Goal: Find specific page/section: Find specific page/section

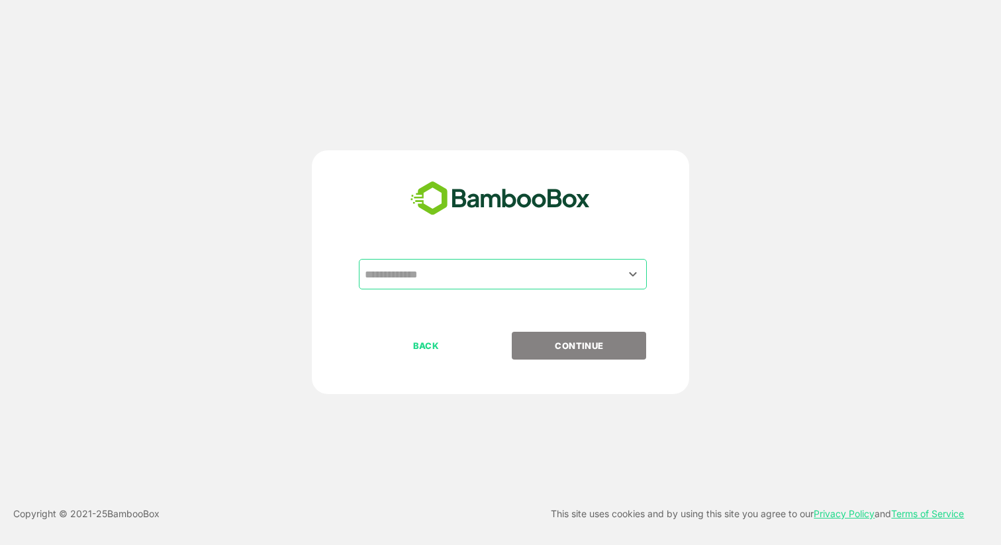
click at [513, 269] on input "text" at bounding box center [502, 273] width 283 height 25
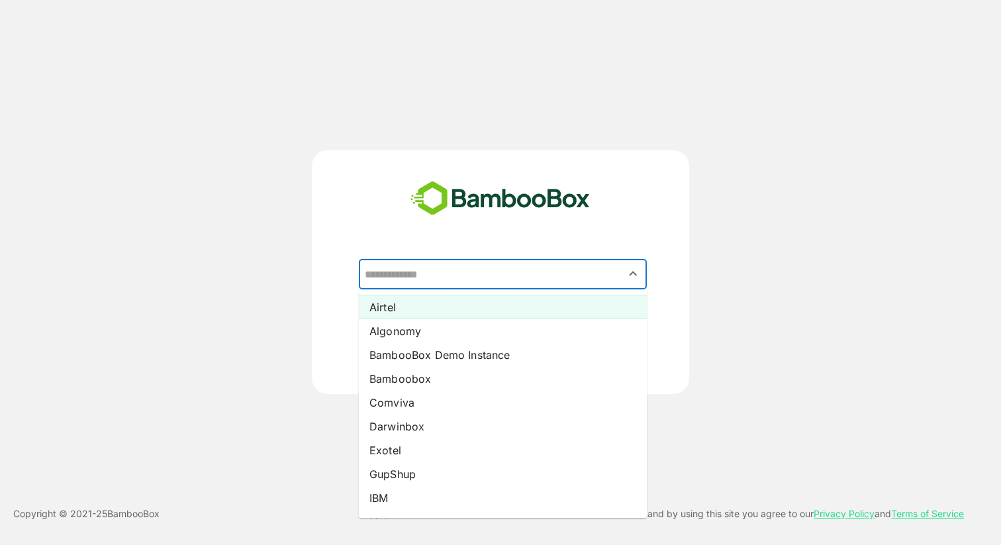
click at [465, 312] on li "Airtel" at bounding box center [503, 307] width 288 height 24
type input "******"
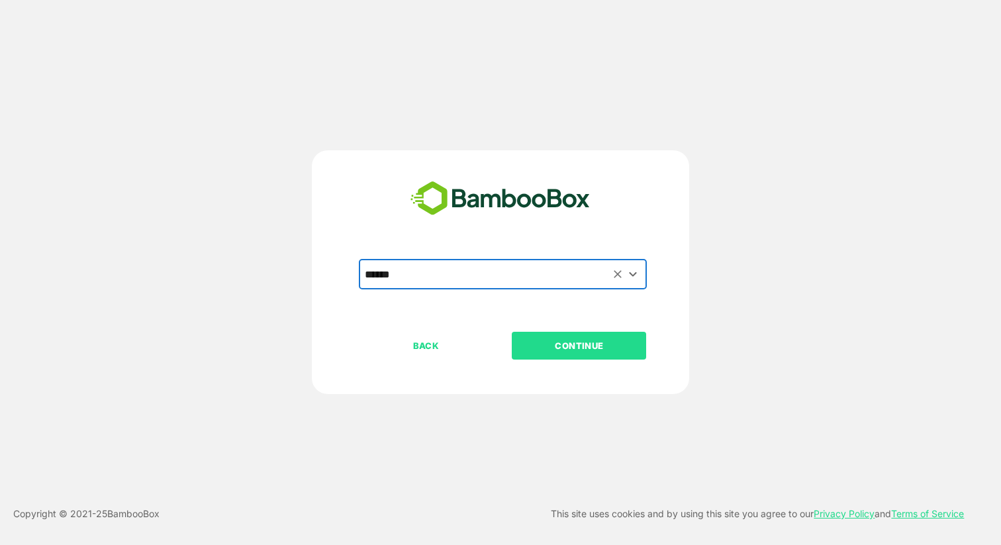
click at [544, 335] on button "CONTINUE" at bounding box center [579, 346] width 134 height 28
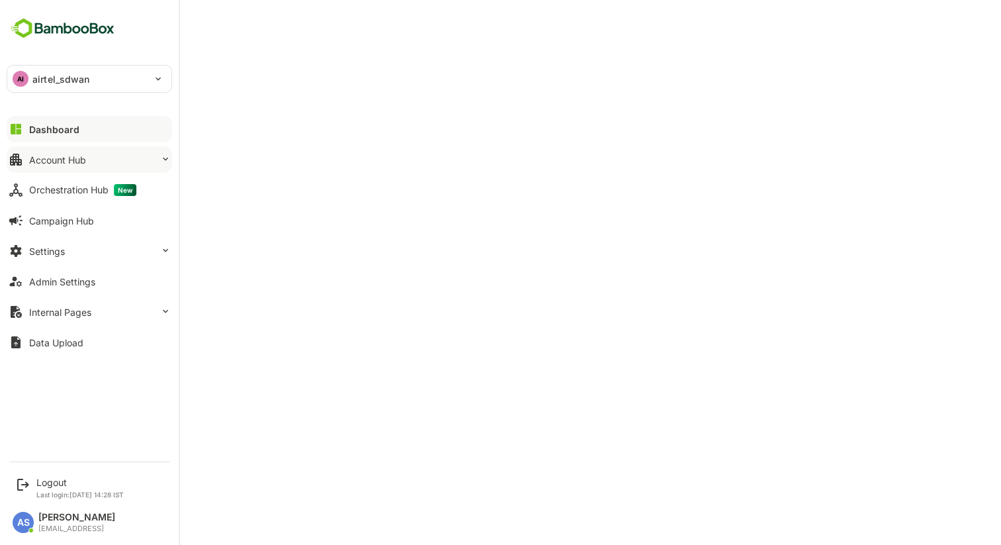
click at [78, 165] on button "Account Hub" at bounding box center [89, 159] width 165 height 26
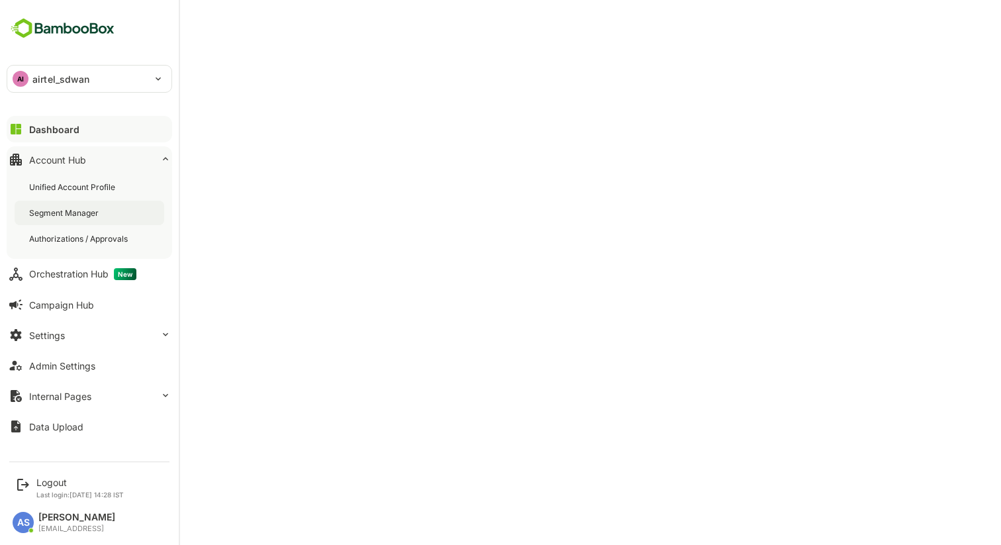
click at [73, 215] on div "Segment Manager" at bounding box center [65, 212] width 72 height 11
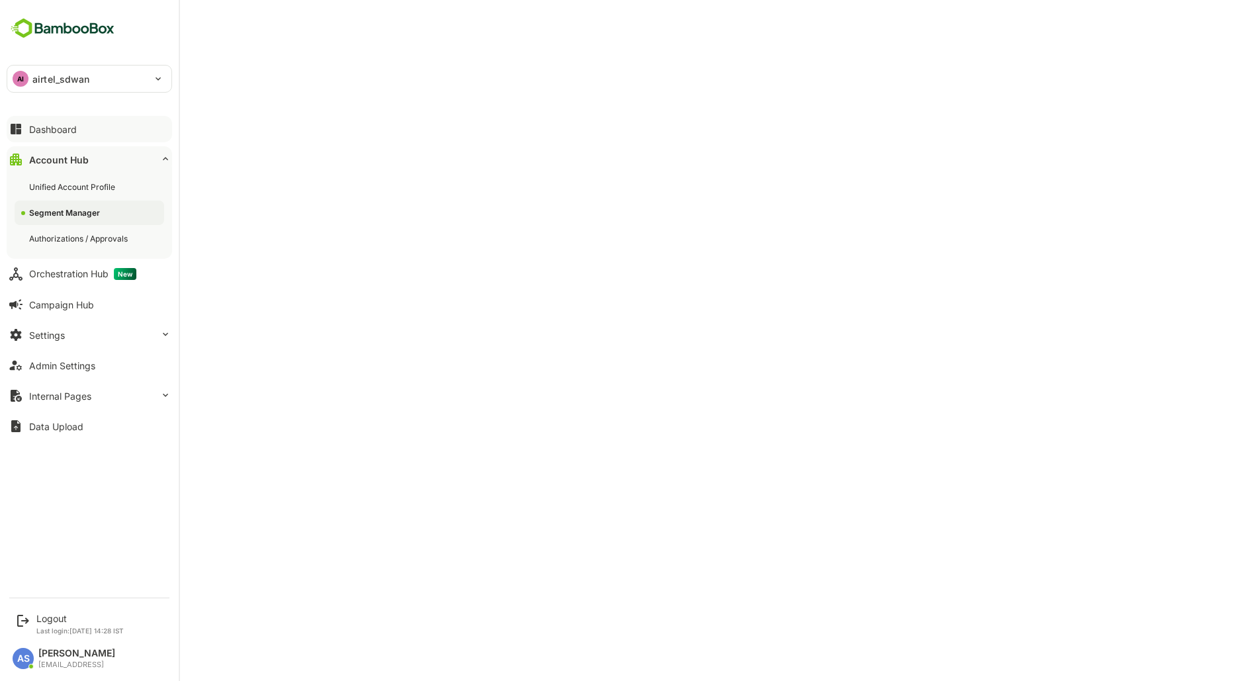
click at [46, 129] on div "Dashboard" at bounding box center [53, 129] width 48 height 11
